Goal: Obtain resource: Obtain resource

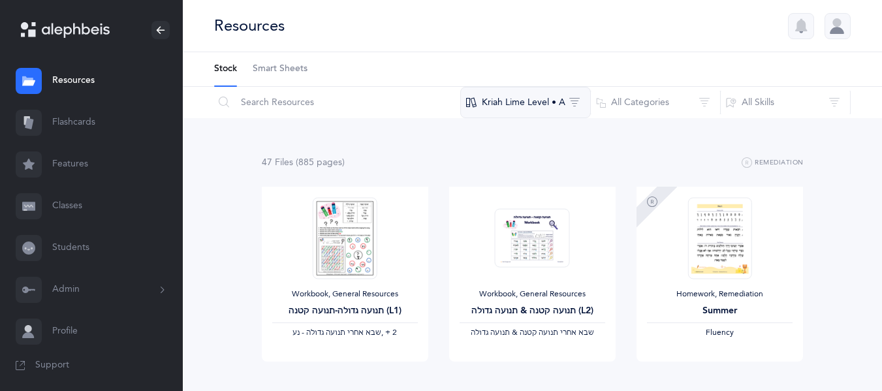
click at [548, 104] on button "Kriah Lime Level • A" at bounding box center [525, 102] width 131 height 31
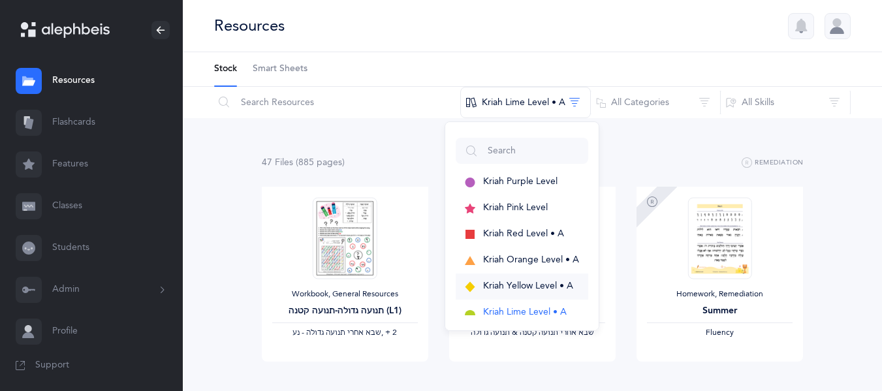
click at [500, 287] on span "Kriah Yellow Level • A" at bounding box center [528, 286] width 90 height 10
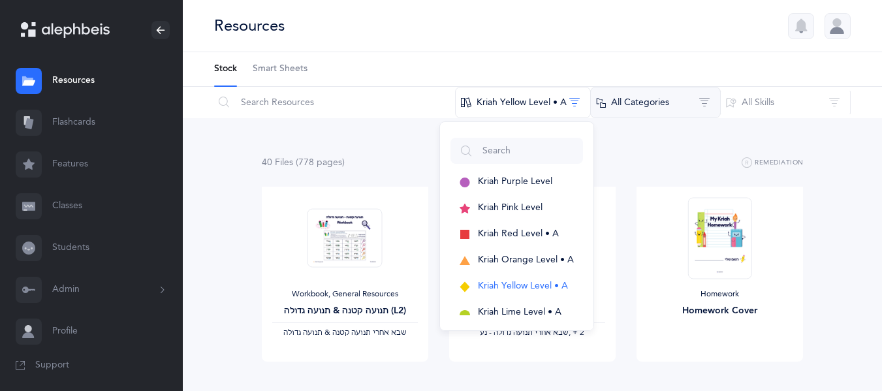
click at [646, 99] on button "All Categories" at bounding box center [655, 102] width 131 height 31
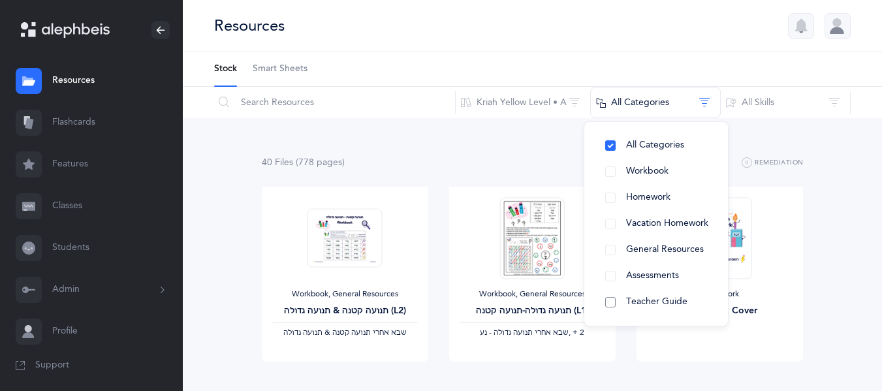
click at [662, 296] on span "Teacher Guide" at bounding box center [656, 301] width 61 height 10
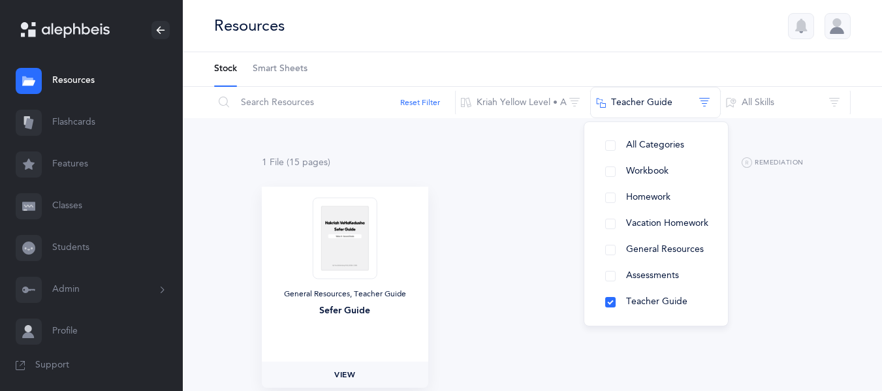
click at [341, 371] on span "View" at bounding box center [344, 375] width 21 height 12
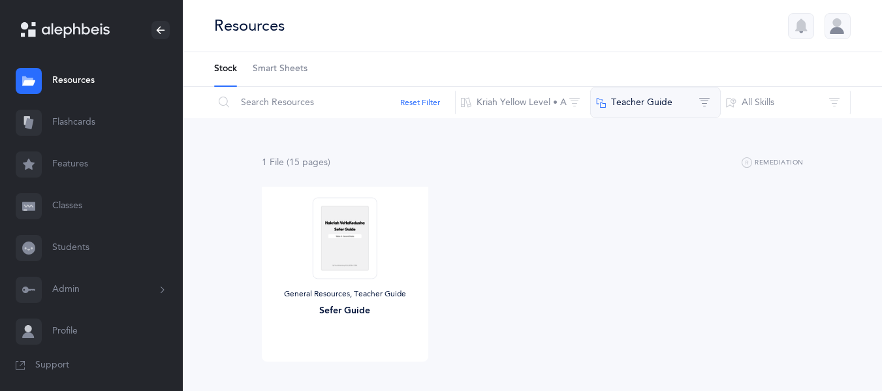
click at [643, 107] on button "Teacher Guide" at bounding box center [655, 102] width 131 height 31
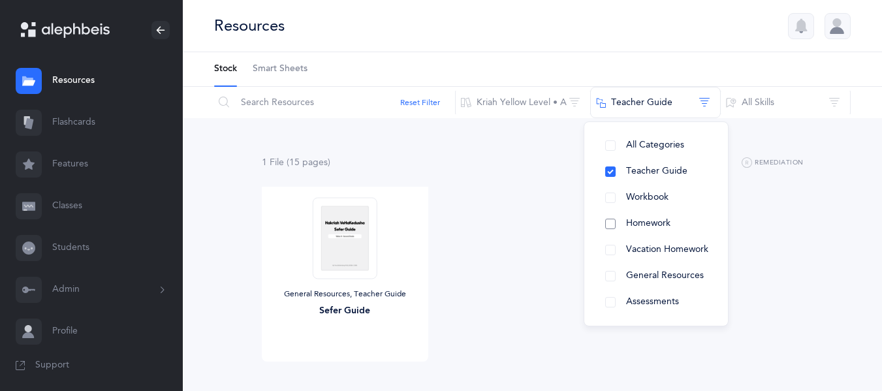
drag, startPoint x: 636, startPoint y: 225, endPoint x: 610, endPoint y: 225, distance: 26.1
click at [610, 225] on button "Homework" at bounding box center [656, 224] width 123 height 26
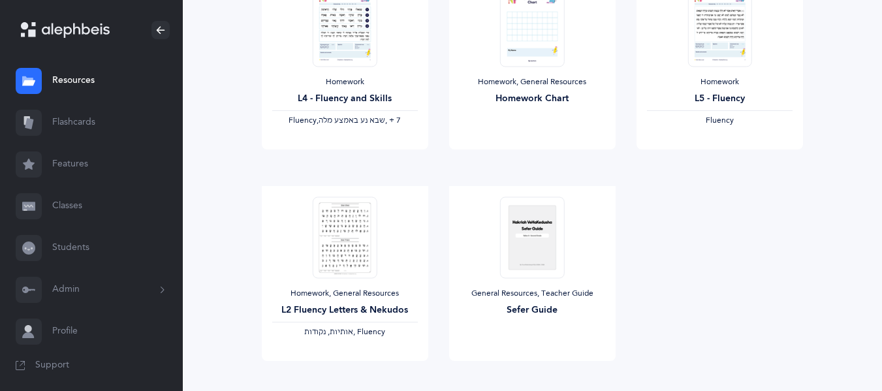
scroll to position [426, 0]
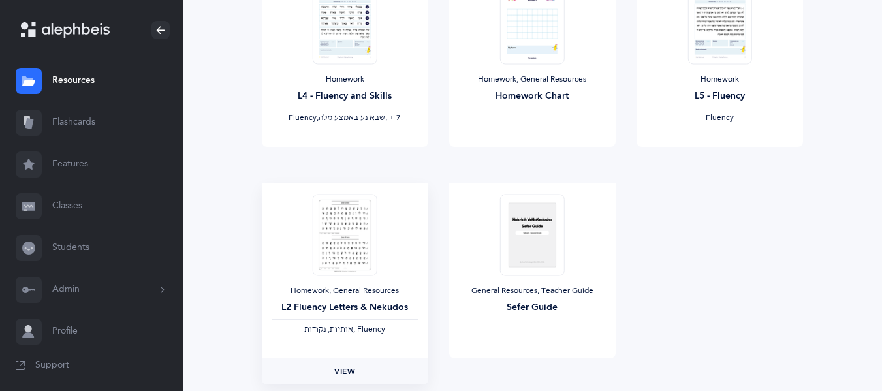
click at [347, 374] on span "View" at bounding box center [344, 372] width 21 height 12
click at [347, 375] on span "View" at bounding box center [344, 372] width 21 height 12
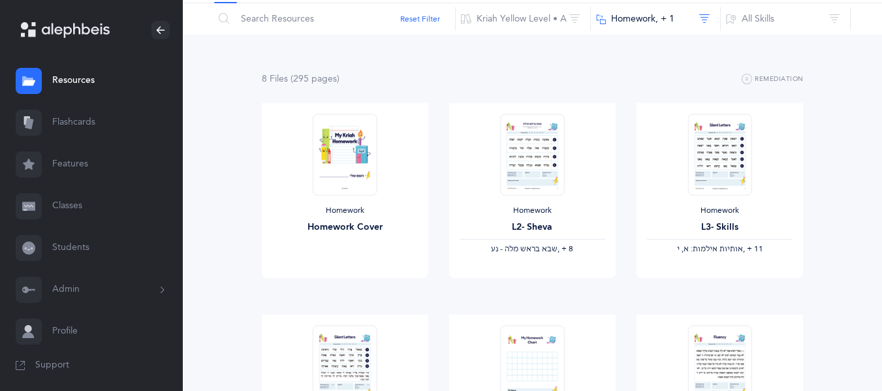
scroll to position [0, 0]
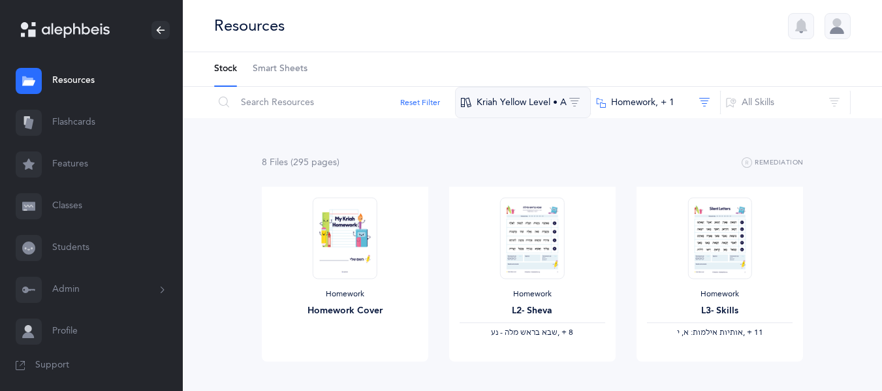
click at [548, 97] on button "Kriah Yellow Level • A" at bounding box center [523, 102] width 136 height 31
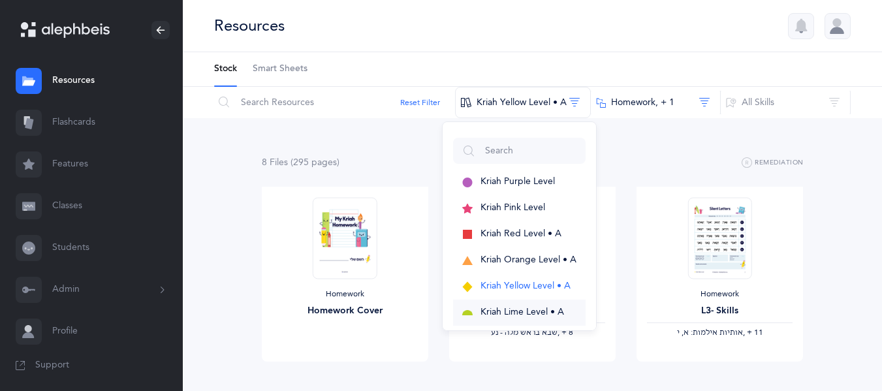
click at [526, 309] on span "Kriah Lime Level • A" at bounding box center [522, 312] width 84 height 10
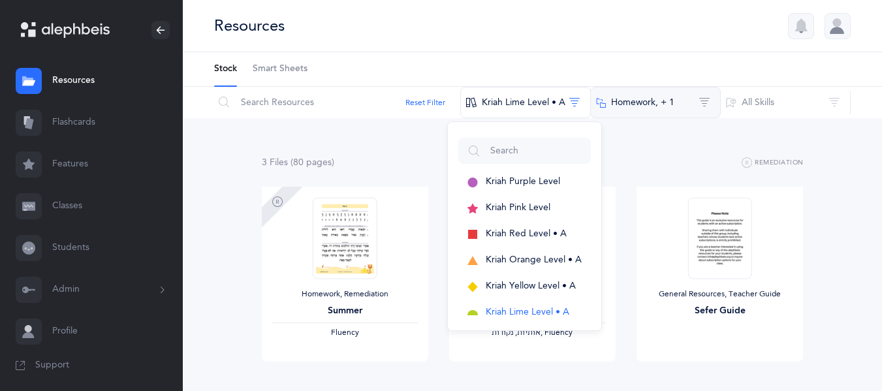
click at [647, 101] on button "Homework‪, + 1‬" at bounding box center [655, 102] width 131 height 31
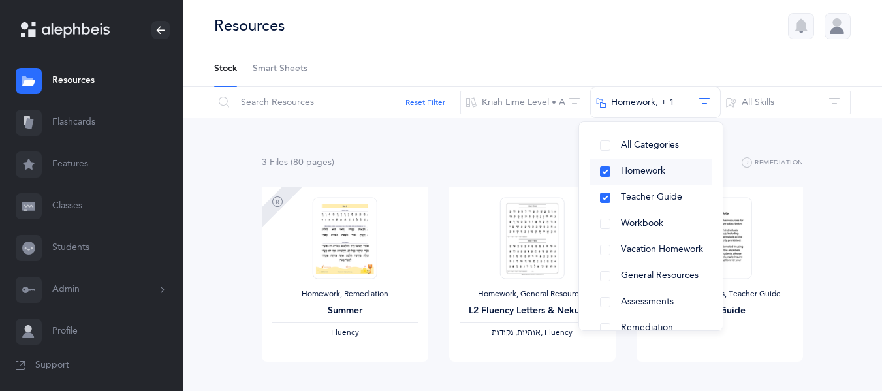
click at [638, 171] on span "Homework" at bounding box center [643, 171] width 44 height 10
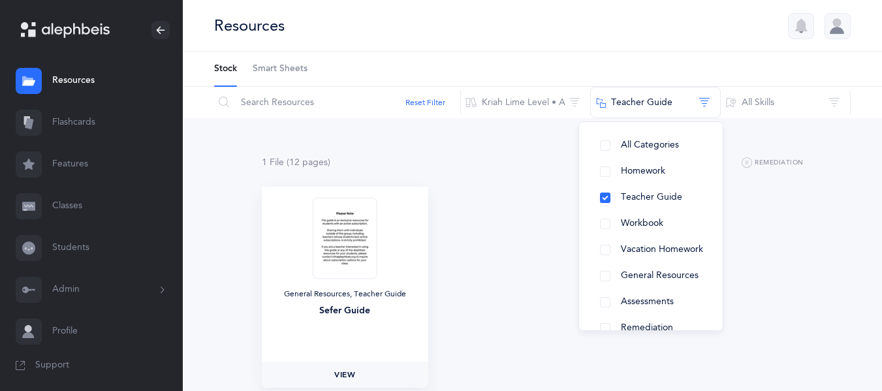
click at [350, 375] on span "View" at bounding box center [344, 375] width 21 height 12
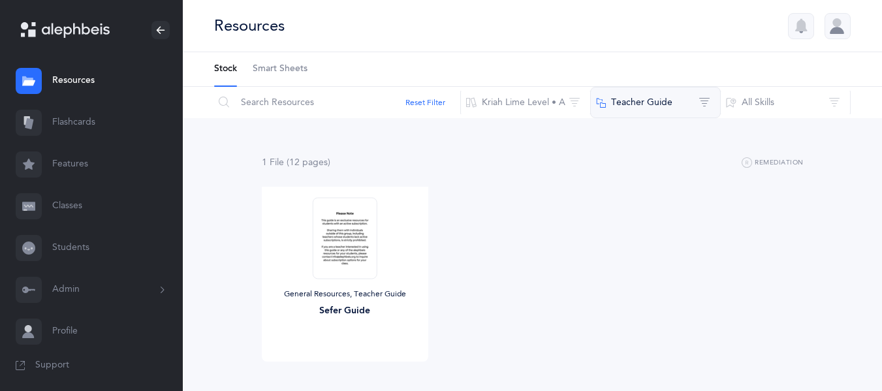
click at [623, 106] on button "Teacher Guide" at bounding box center [655, 102] width 131 height 31
